Goal: Navigation & Orientation: Find specific page/section

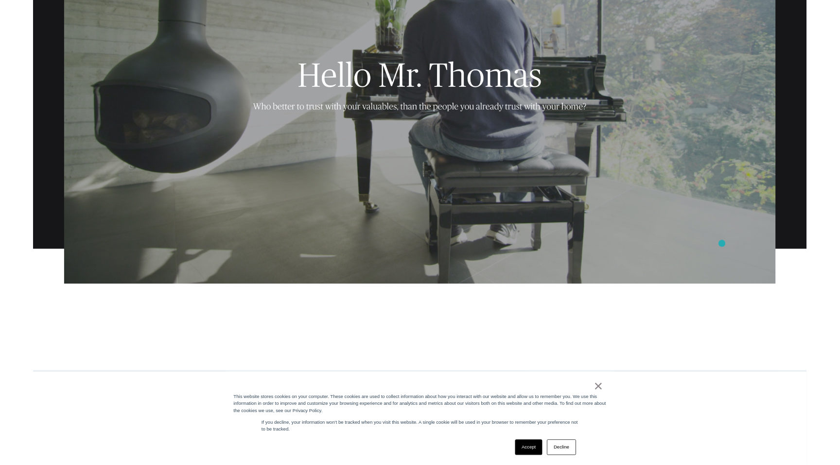
scroll to position [789, 0]
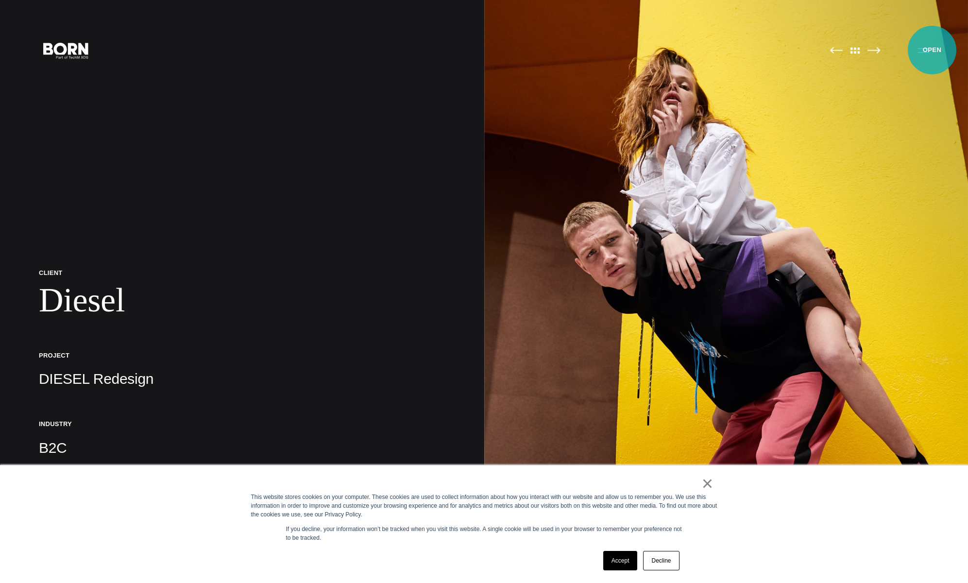
click at [932, 50] on button "Primary Menu" at bounding box center [923, 50] width 23 height 20
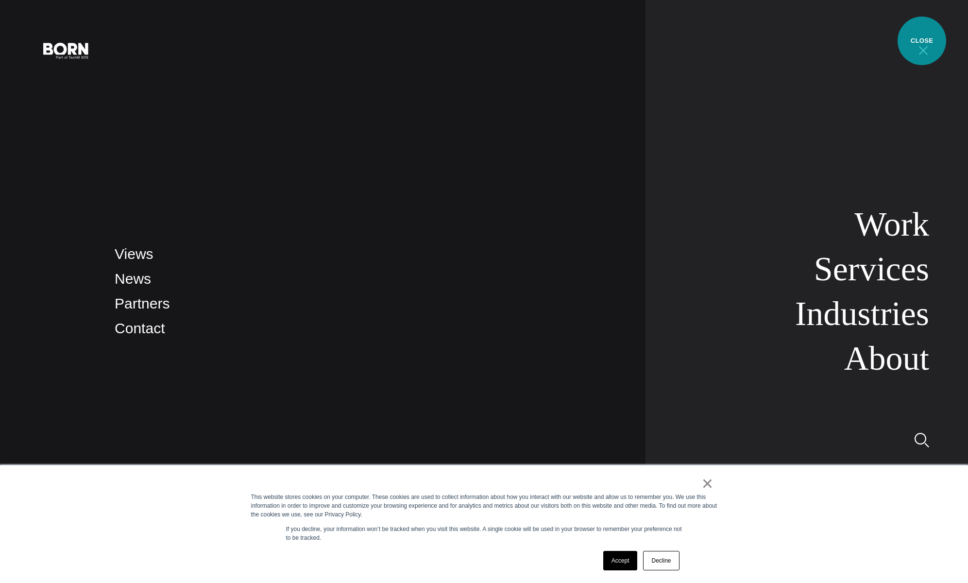
click at [922, 41] on button "Primary Menu" at bounding box center [923, 50] width 23 height 20
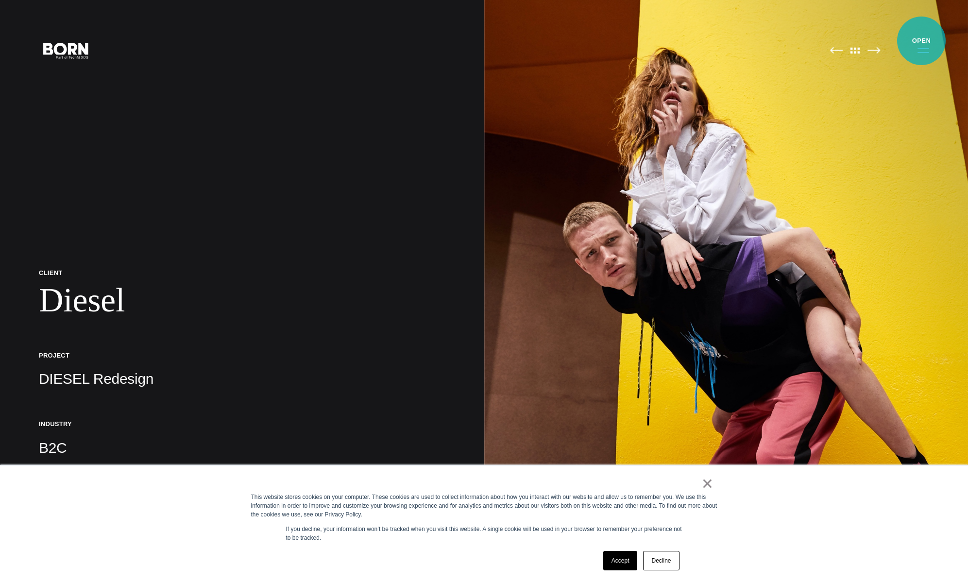
click at [922, 41] on button "Primary Menu" at bounding box center [923, 50] width 23 height 20
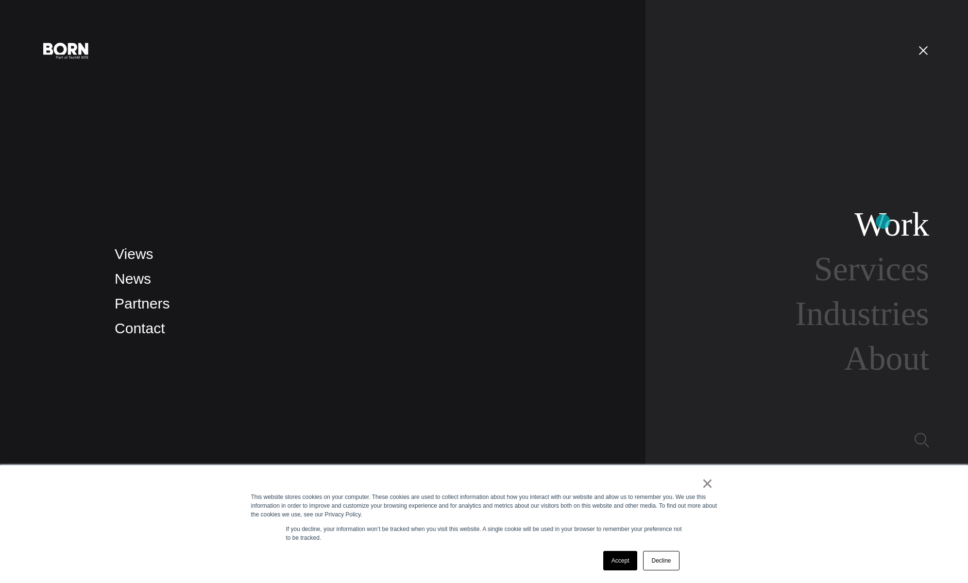
click at [883, 222] on link "Work" at bounding box center [892, 224] width 75 height 37
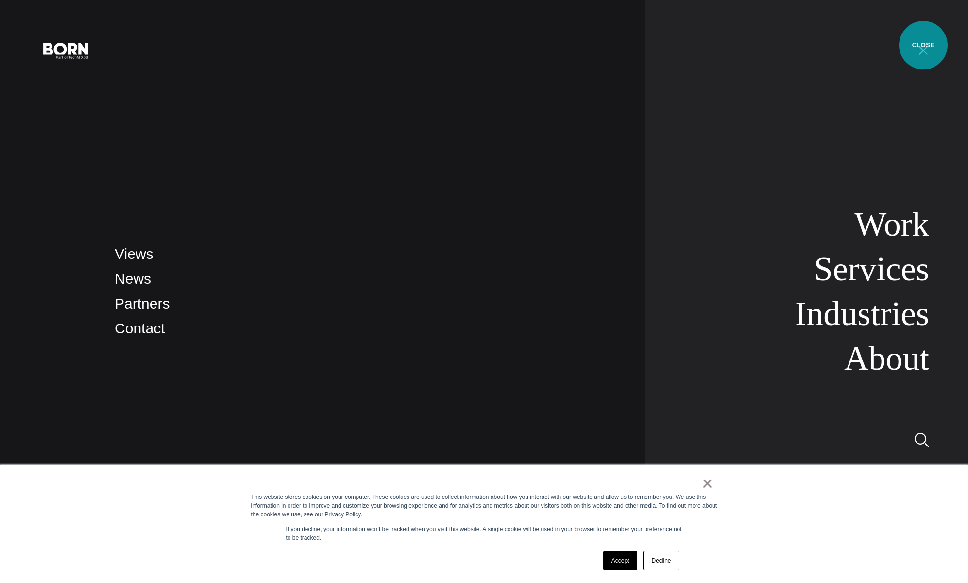
drag, startPoint x: 924, startPoint y: 45, endPoint x: 914, endPoint y: 17, distance: 30.1
click at [923, 45] on button "Primary Menu" at bounding box center [923, 50] width 23 height 20
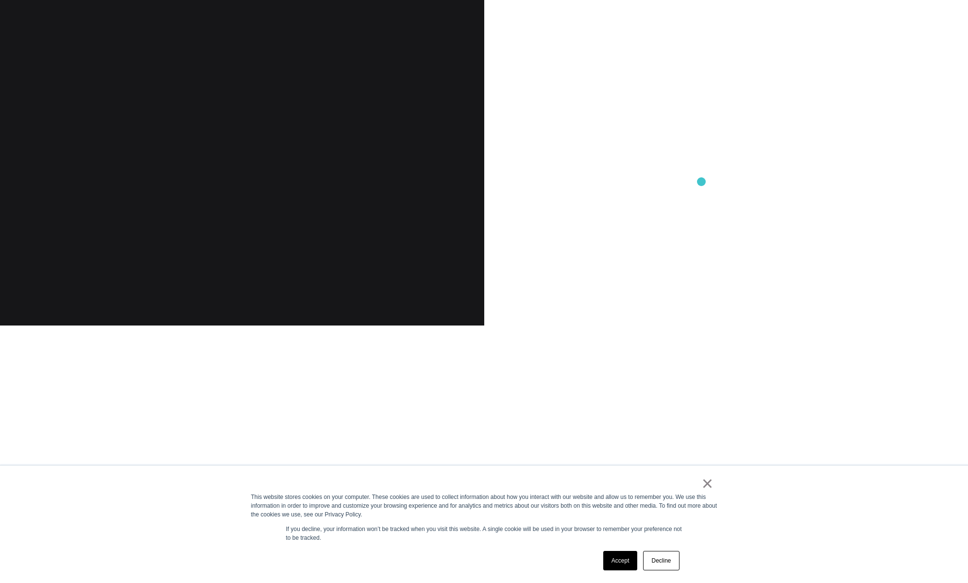
scroll to position [1335, 0]
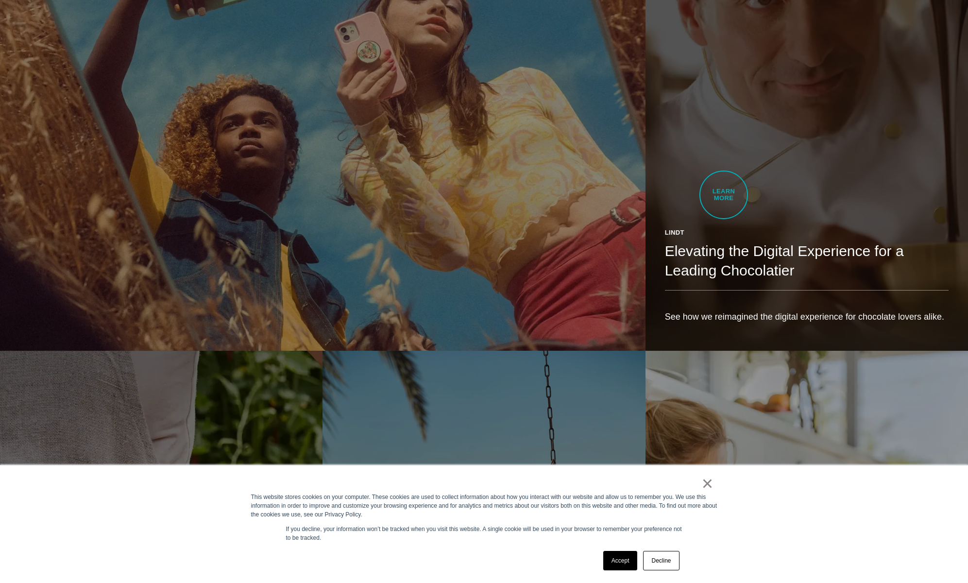
scroll to position [1685, 0]
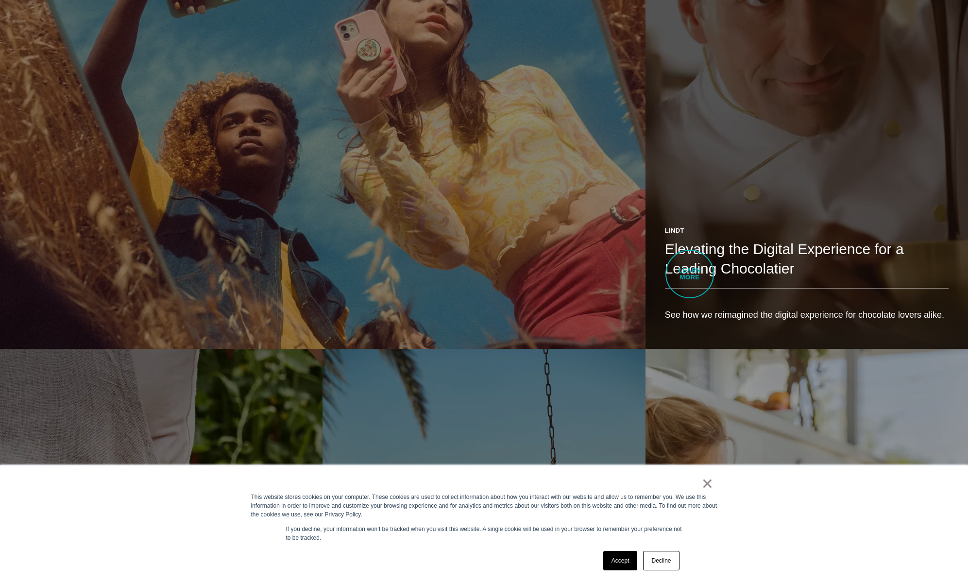
click at [690, 274] on h2 "Elevating the Digital Experience for a Leading Chocolatier" at bounding box center [807, 259] width 284 height 39
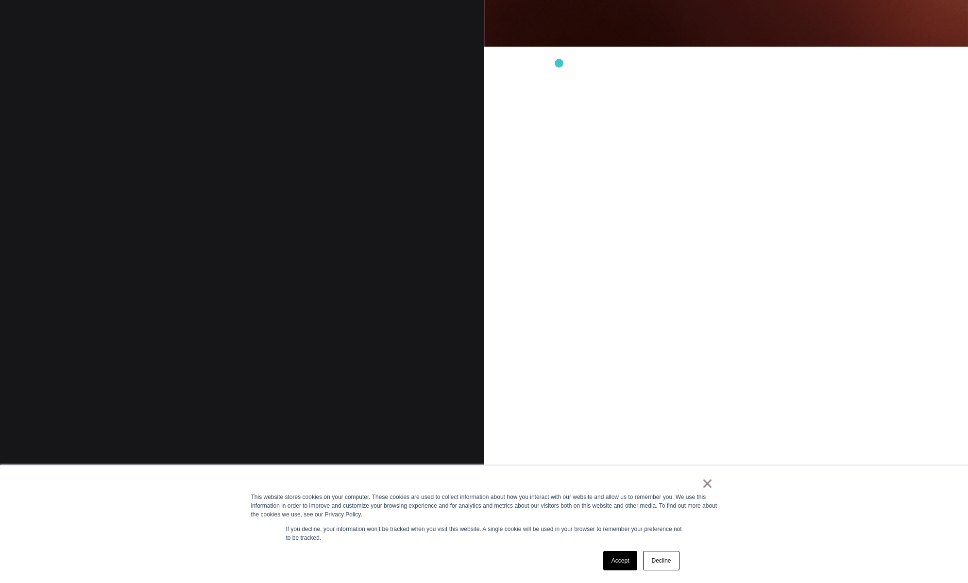
scroll to position [1146, 0]
